Goal: Task Accomplishment & Management: Use online tool/utility

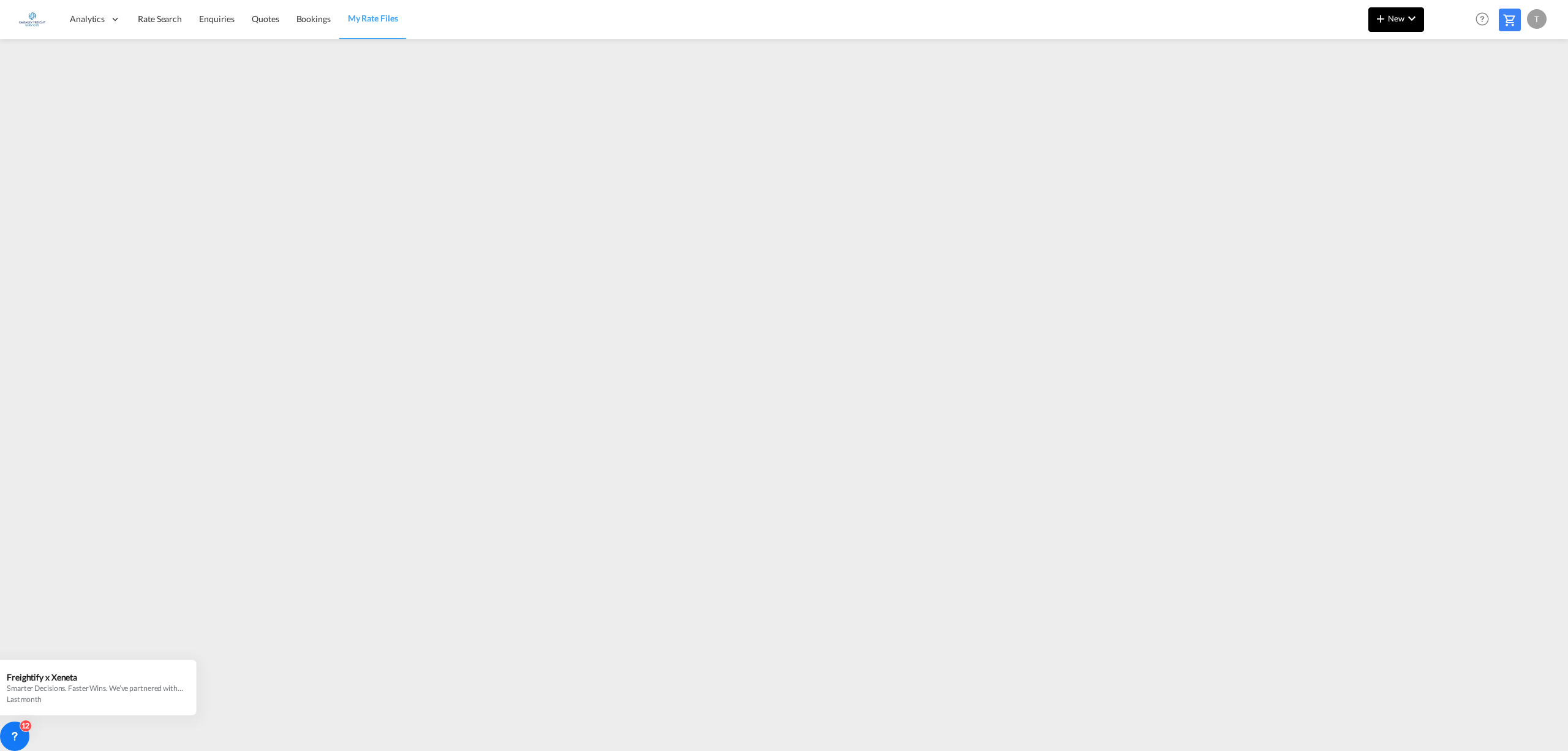
click at [1405, 20] on md-icon "icon-chevron-down" at bounding box center [1412, 18] width 15 height 15
click at [1368, 54] on span "Rates" at bounding box center [1365, 52] width 15 height 24
click at [1454, 50] on span "Ratecard" at bounding box center [1446, 52] width 13 height 24
click at [1407, 17] on md-icon "icon-chevron-down" at bounding box center [1412, 18] width 15 height 15
click at [1363, 47] on span "Rates" at bounding box center [1365, 52] width 15 height 24
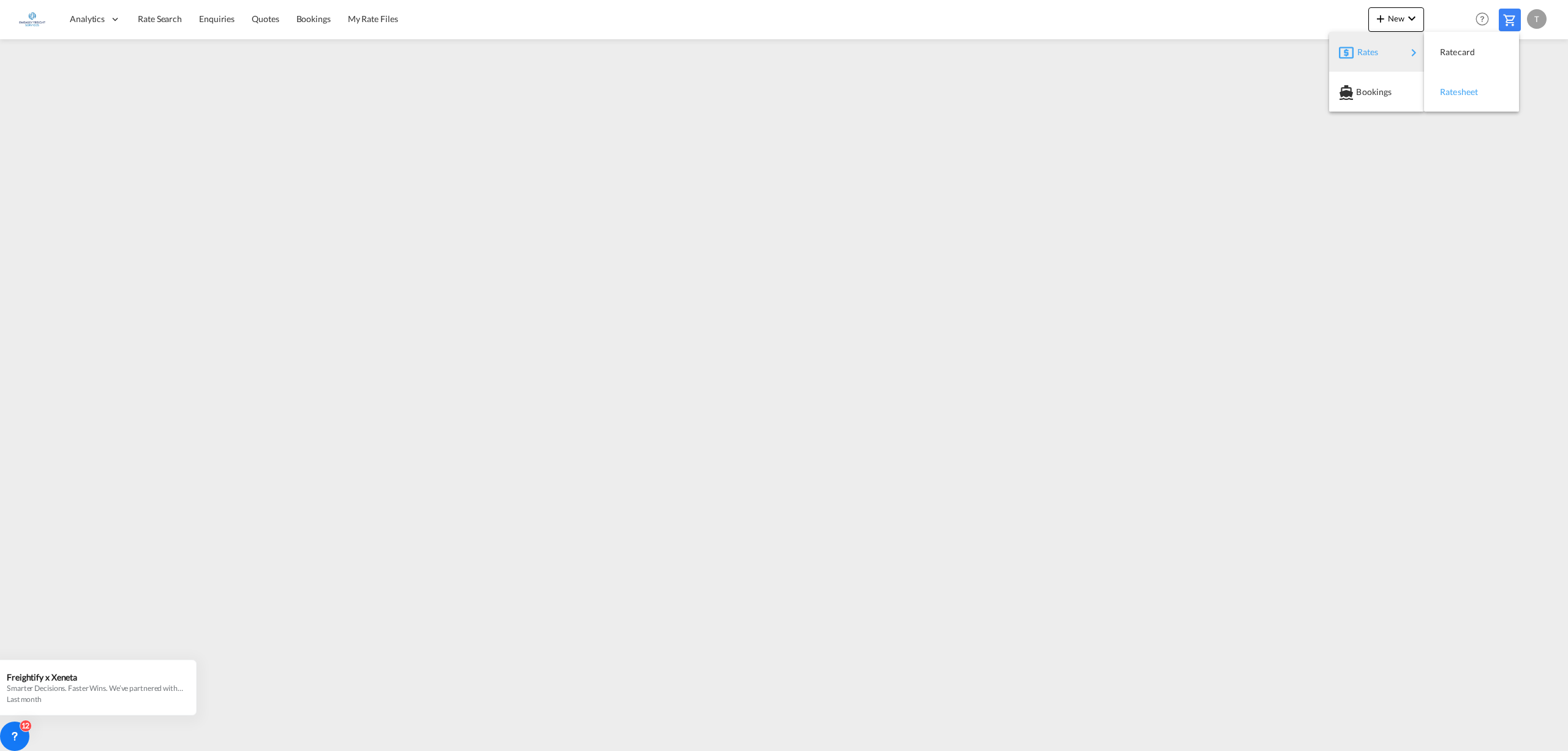
click at [1454, 89] on span "Ratesheet" at bounding box center [1446, 92] width 13 height 24
click at [1405, 12] on md-icon "icon-chevron-down" at bounding box center [1412, 18] width 15 height 15
click at [1358, 42] on span "Rates" at bounding box center [1365, 52] width 15 height 24
click at [1451, 86] on span "Ratesheet" at bounding box center [1446, 92] width 13 height 24
